Goal: Information Seeking & Learning: Learn about a topic

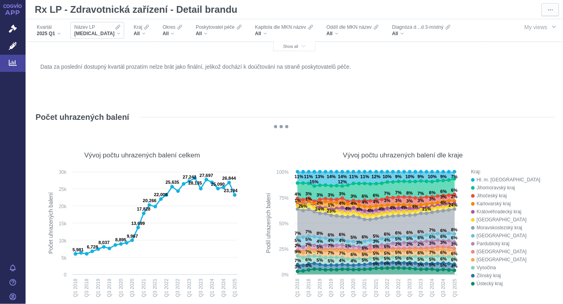
click at [100, 34] on div "[MEDICAL_DATA]" at bounding box center [97, 33] width 46 height 6
type input "oxyco"
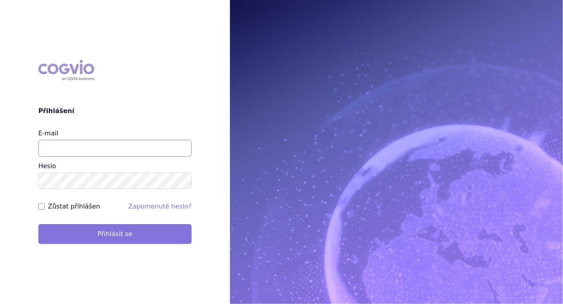
type input "barbora.pajkrova@stada.com"
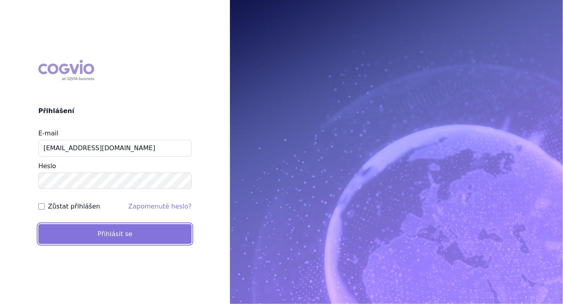
click at [126, 237] on button "Přihlásit se" at bounding box center [114, 234] width 153 height 20
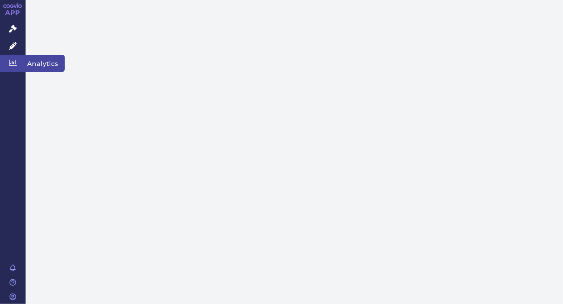
click at [11, 62] on icon at bounding box center [13, 63] width 8 height 8
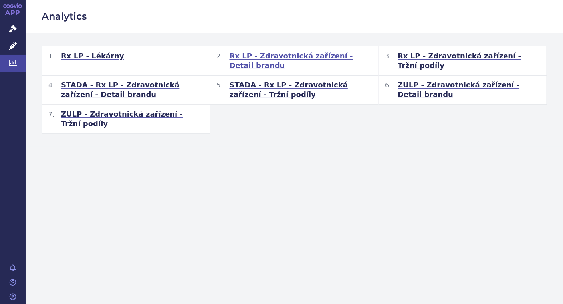
click at [284, 56] on span "Rx LP - Zdravotnická zařízení - Detail brandu" at bounding box center [301, 60] width 143 height 19
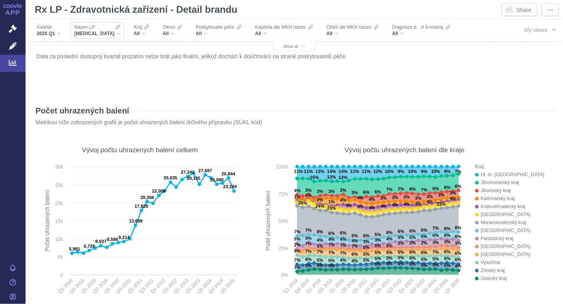
click at [98, 32] on div "XARELTO" at bounding box center [97, 33] width 46 height 6
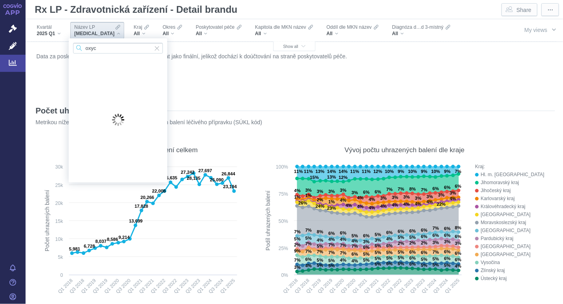
type input "oxyco"
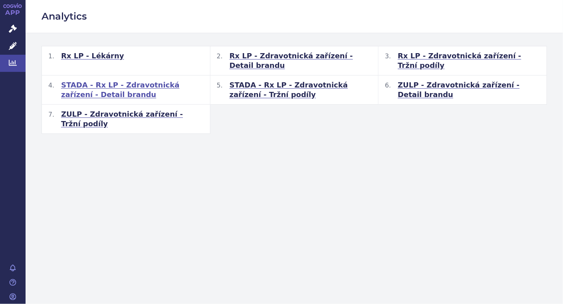
click at [157, 84] on span "STADA - Rx LP - Zdravotnická zařízení - Detail brandu" at bounding box center [132, 89] width 143 height 19
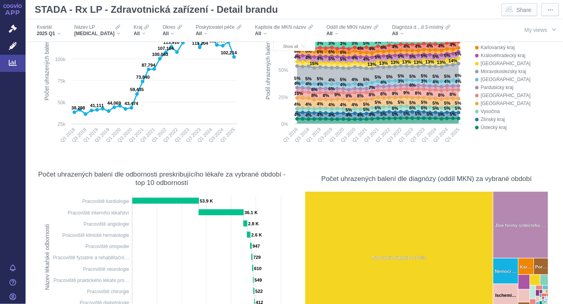
scroll to position [42, 0]
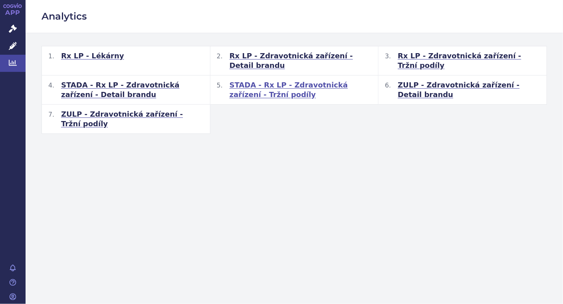
click at [250, 85] on span "STADA - Rx LP - Zdravotnická zařízení - Tržní podíly" at bounding box center [301, 89] width 143 height 19
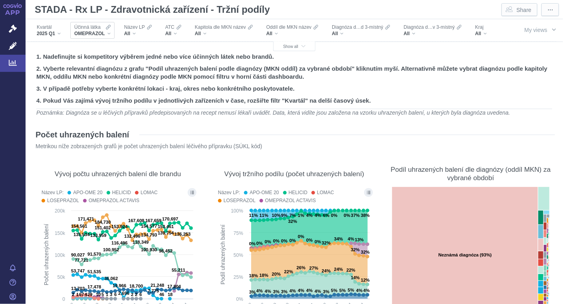
click at [100, 37] on div "Účinná látka OMEPRAZOL" at bounding box center [92, 30] width 44 height 17
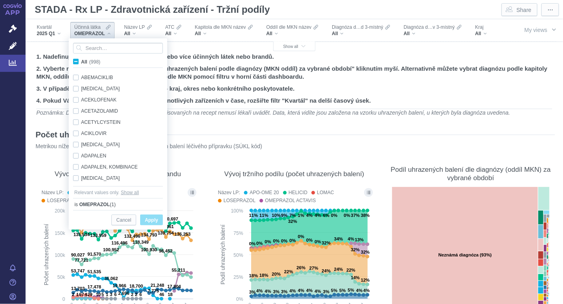
click at [81, 62] on span "All (998)" at bounding box center [90, 62] width 19 height 6
click at [81, 62] on input "All (998)" at bounding box center [83, 60] width 5 height 5
checkbox input "true"
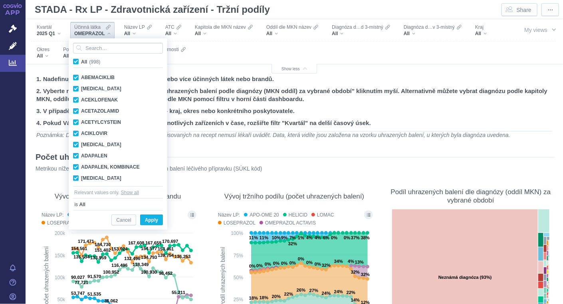
checkbox input "true"
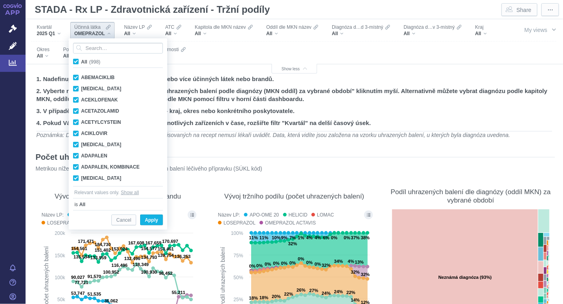
checkbox input "true"
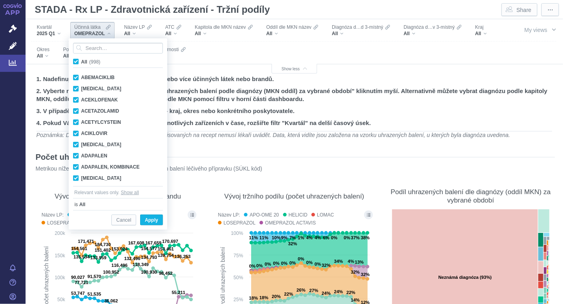
checkbox input "true"
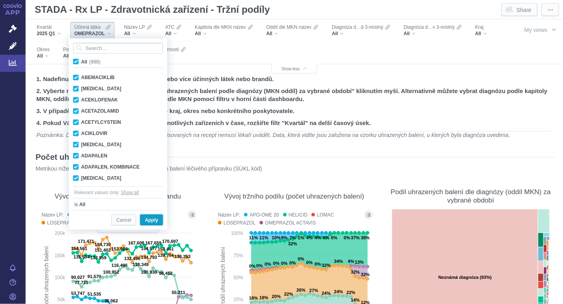
click at [156, 221] on span "Apply" at bounding box center [151, 220] width 13 height 10
